Goal: Task Accomplishment & Management: Use online tool/utility

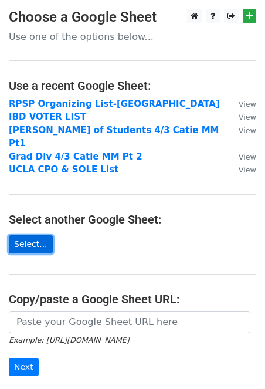
click at [28, 235] on link "Select..." at bounding box center [31, 244] width 44 height 18
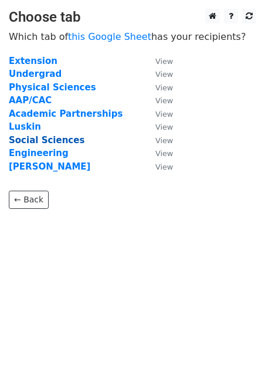
click at [42, 138] on strong "Social Sciences" at bounding box center [47, 140] width 76 height 11
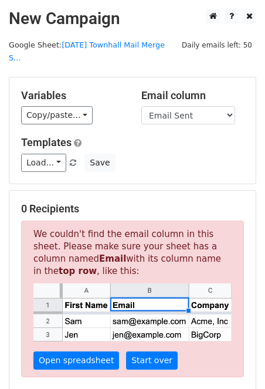
scroll to position [170, 0]
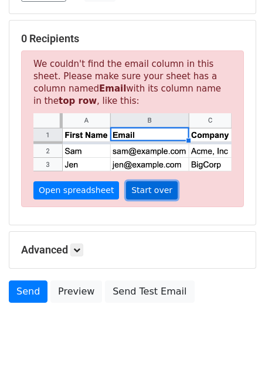
click at [142, 181] on link "Start over" at bounding box center [152, 190] width 52 height 18
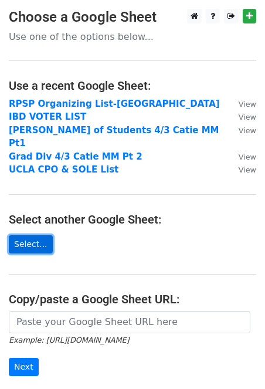
click at [33, 235] on link "Select..." at bounding box center [31, 244] width 44 height 18
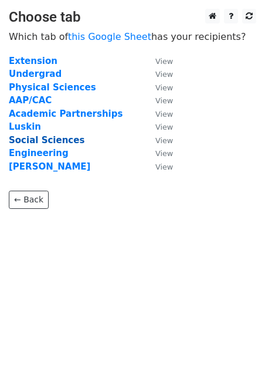
click at [45, 143] on strong "Social Sciences" at bounding box center [47, 140] width 76 height 11
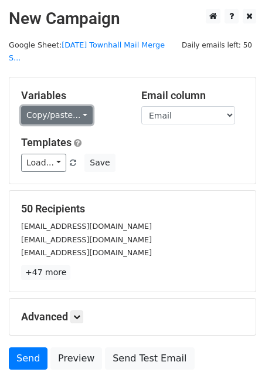
click at [85, 106] on link "Copy/paste..." at bounding box center [57, 115] width 72 height 18
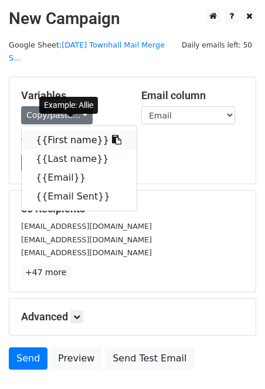
click at [112, 135] on icon at bounding box center [116, 139] width 9 height 9
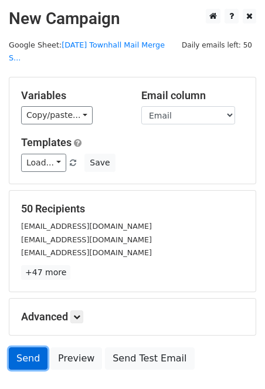
click at [26, 347] on link "Send" at bounding box center [28, 358] width 39 height 22
click at [28, 348] on link "Send" at bounding box center [28, 358] width 39 height 22
click at [133, 246] on div "50 Recipients allie@humnet.ucla.edu catiegalbraith@g.ucla.edu dolalas@gseis.ucl…" at bounding box center [132, 240] width 223 height 77
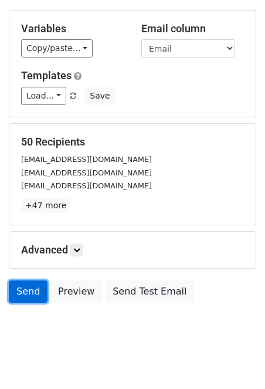
click at [35, 280] on link "Send" at bounding box center [28, 291] width 39 height 22
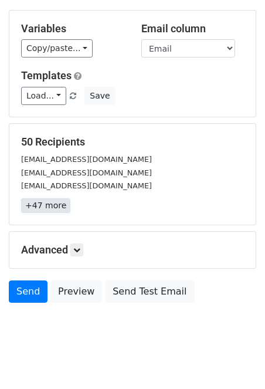
click at [42, 198] on link "+47 more" at bounding box center [45, 205] width 49 height 15
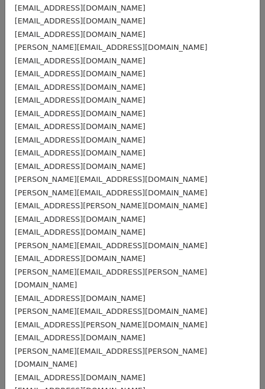
scroll to position [62, 0]
